Goal: Task Accomplishment & Management: Manage account settings

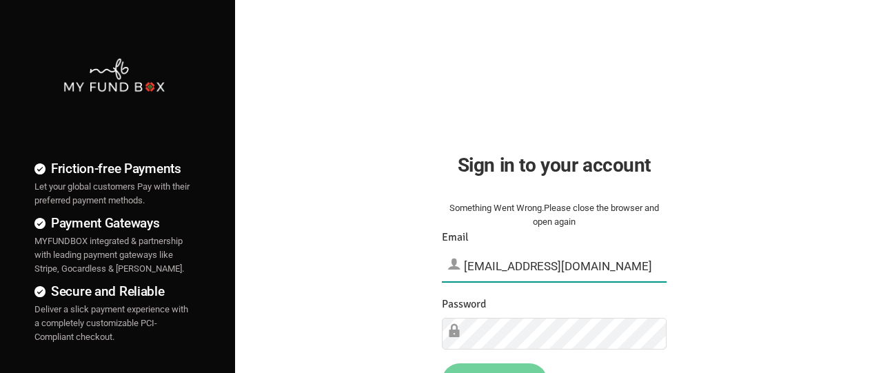
type input "[EMAIL_ADDRESS][DOMAIN_NAME]"
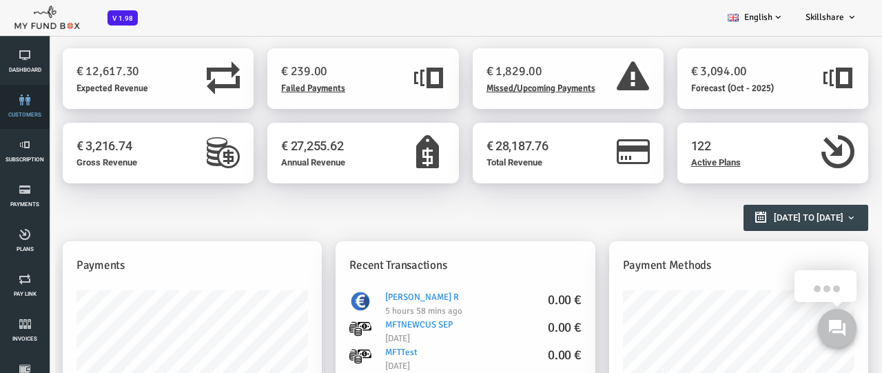
click at [25, 107] on link "customers" at bounding box center [24, 107] width 41 height 44
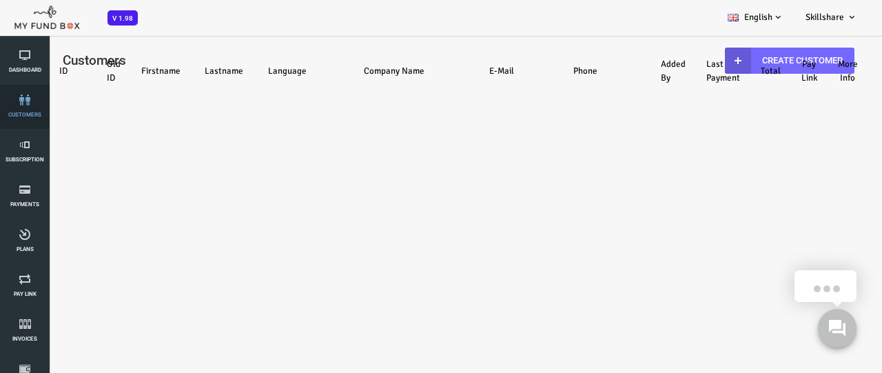
select select "100"
